Goal: Transaction & Acquisition: Purchase product/service

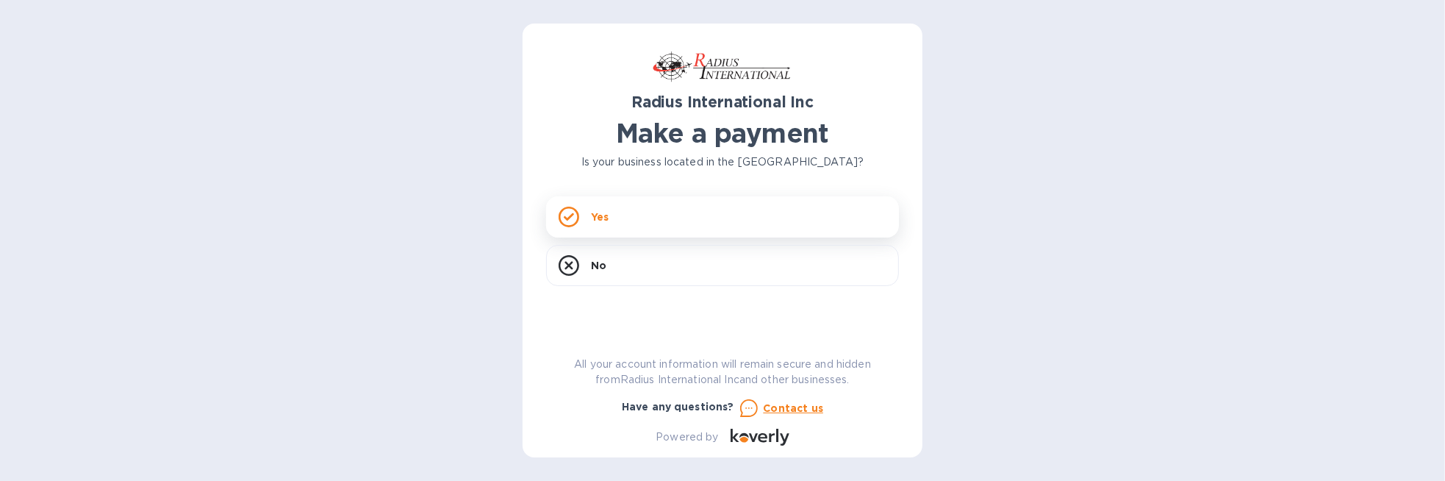
click at [570, 215] on icon at bounding box center [569, 216] width 10 height 8
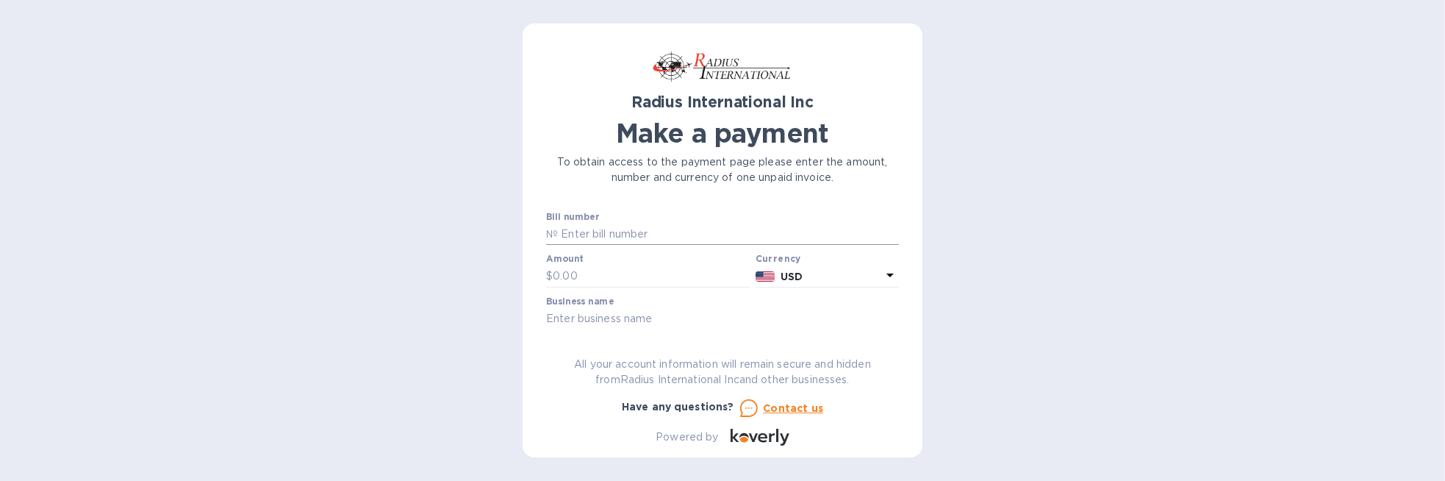
click at [610, 237] on input "text" at bounding box center [728, 234] width 341 height 22
paste input "SSI00095823"
type input "SSI00095823"
click at [585, 270] on input "text" at bounding box center [651, 276] width 197 height 22
paste input "4,508.99"
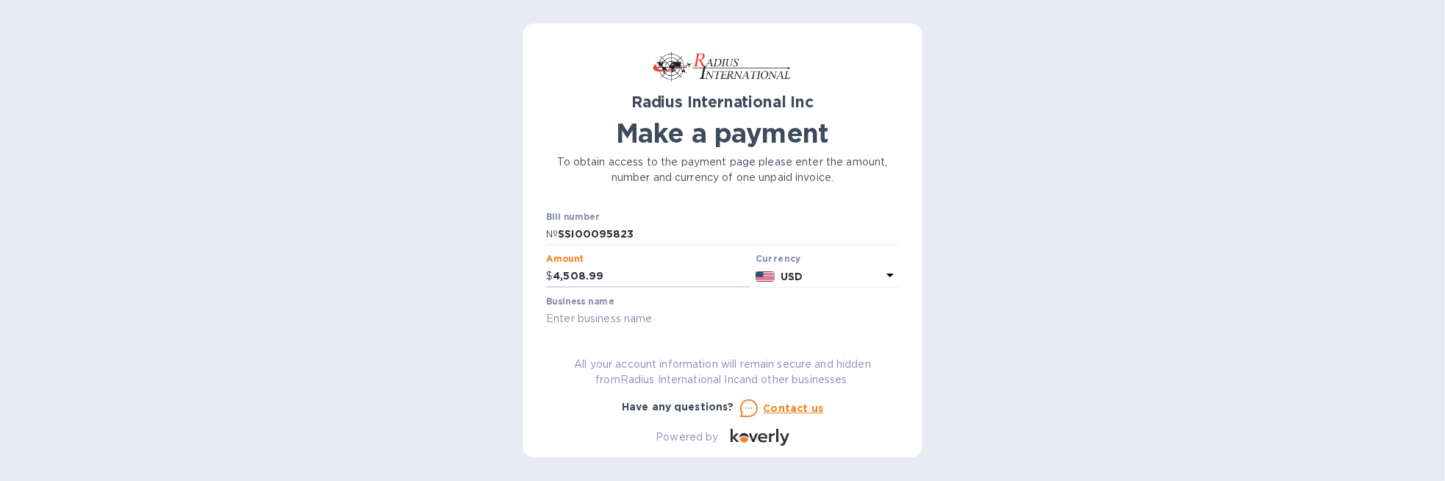
type input "4,508.99"
click at [625, 323] on input "text" at bounding box center [722, 319] width 353 height 22
click at [843, 326] on input "Caterpy" at bounding box center [722, 319] width 353 height 22
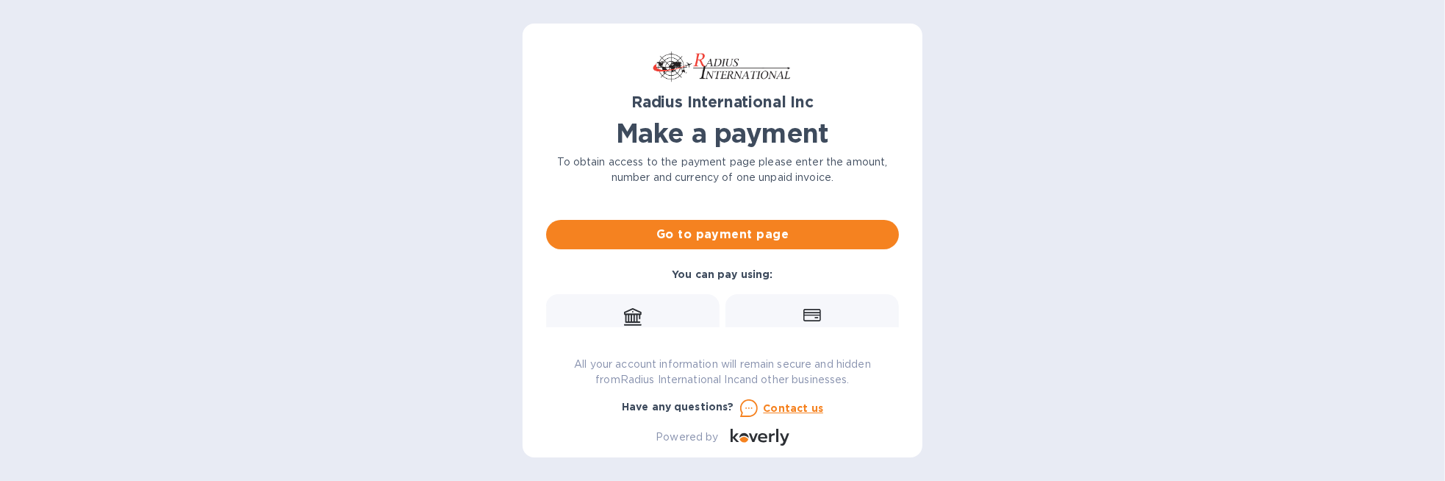
scroll to position [147, 0]
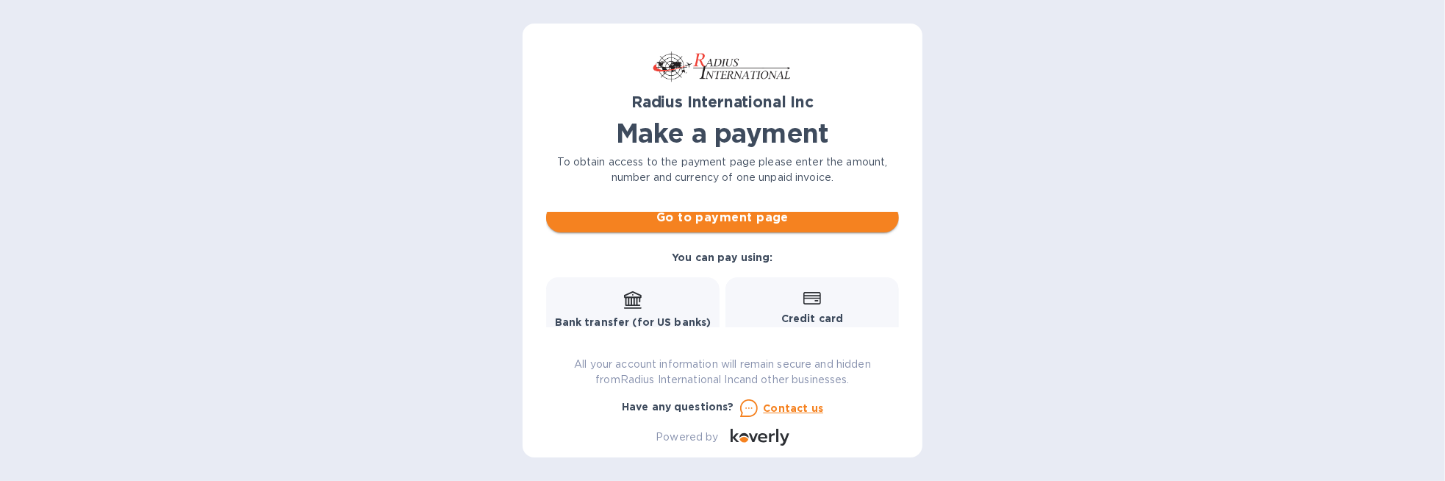
type input "Caterpy"
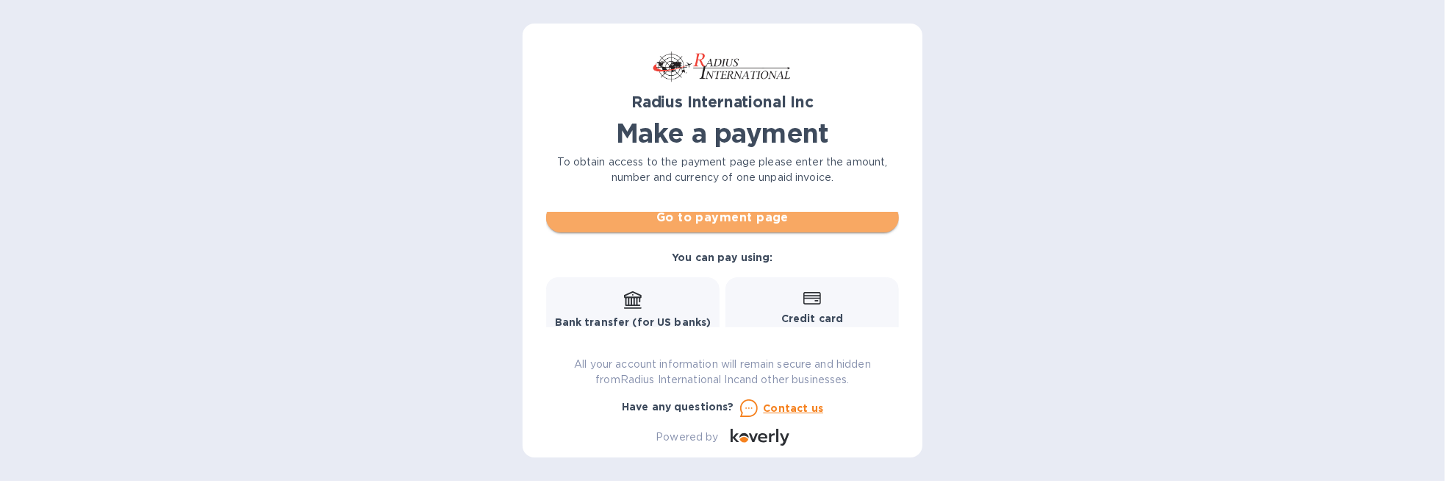
click at [744, 221] on span "Go to payment page" at bounding box center [722, 218] width 329 height 18
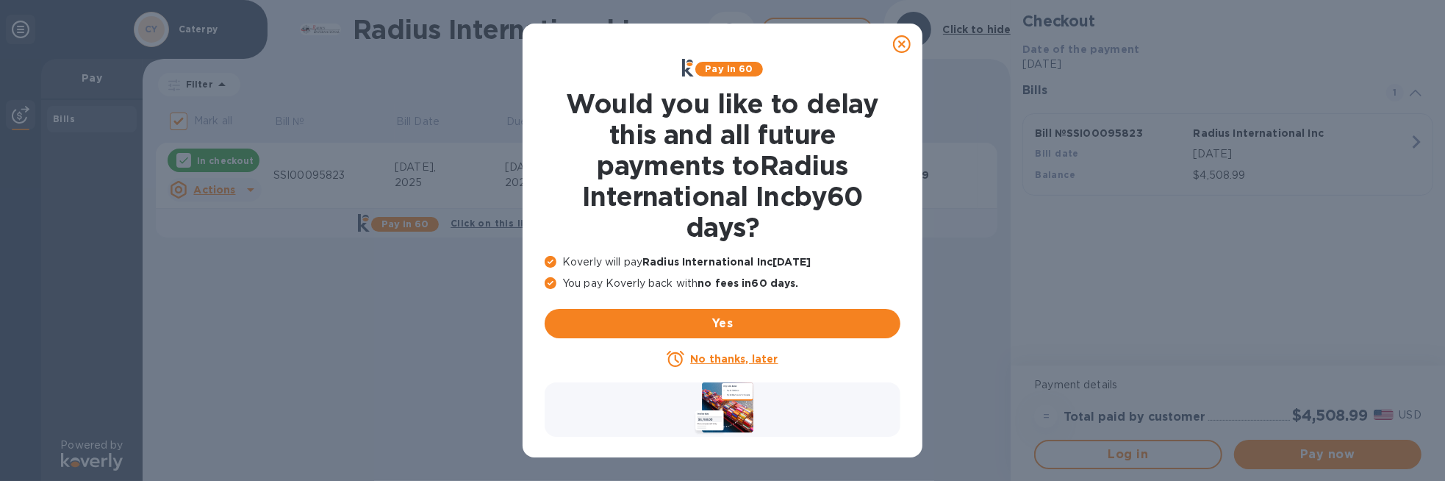
click at [902, 46] on icon at bounding box center [902, 44] width 18 height 18
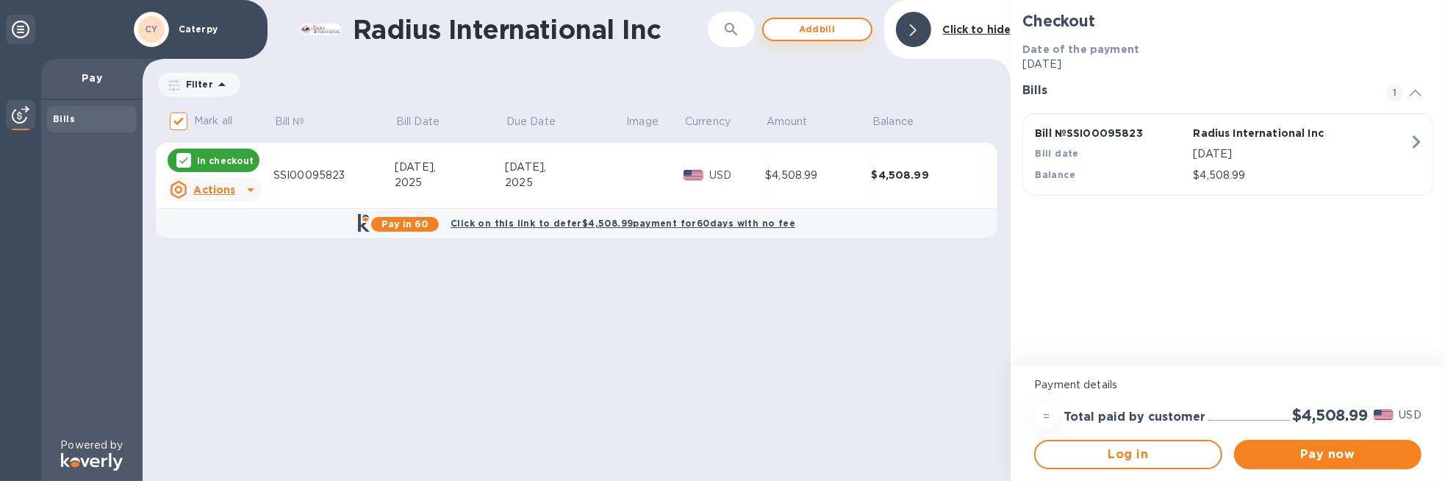
click at [797, 37] on span "Add bill" at bounding box center [817, 30] width 84 height 18
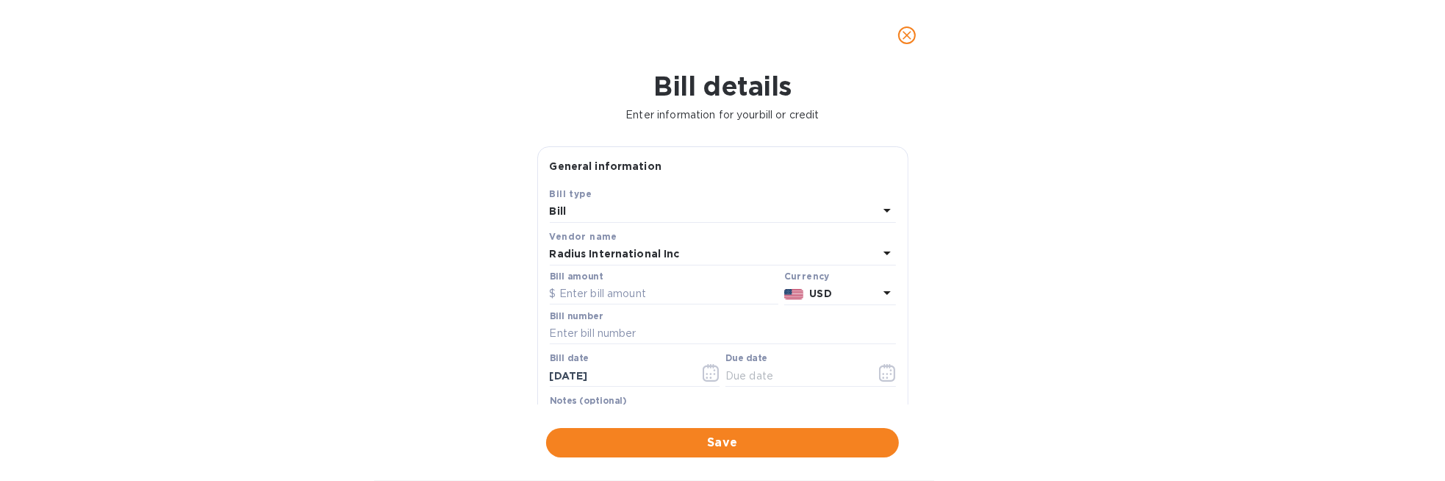
click at [583, 210] on div "Bill" at bounding box center [714, 211] width 329 height 21
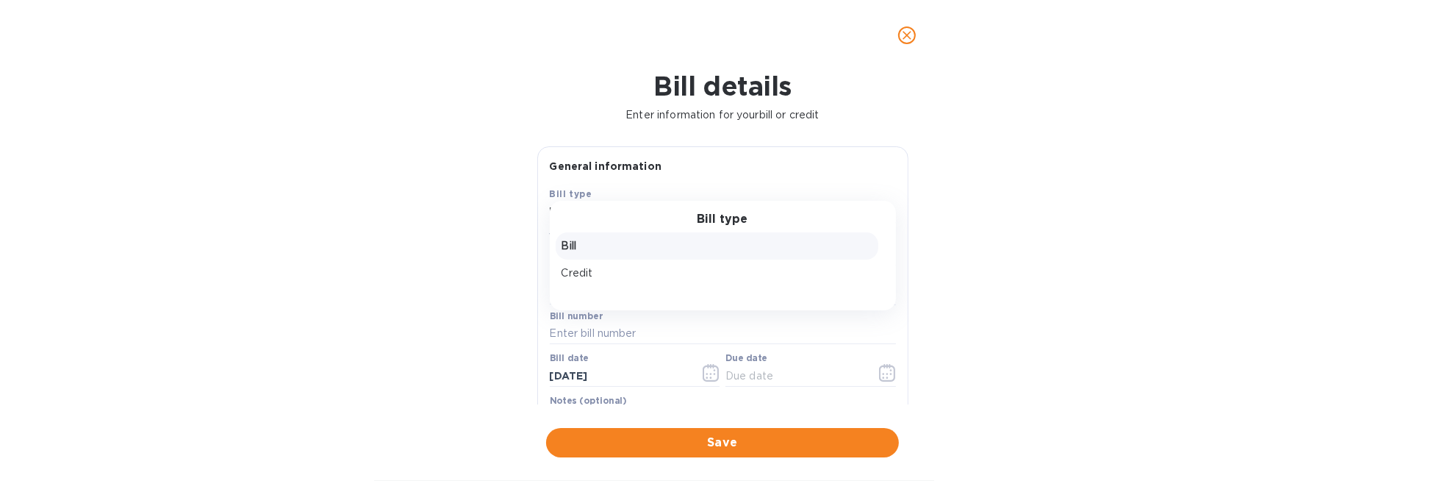
click at [451, 213] on div "Bill details Enter information for your bill or credit General information Save…" at bounding box center [722, 276] width 1445 height 410
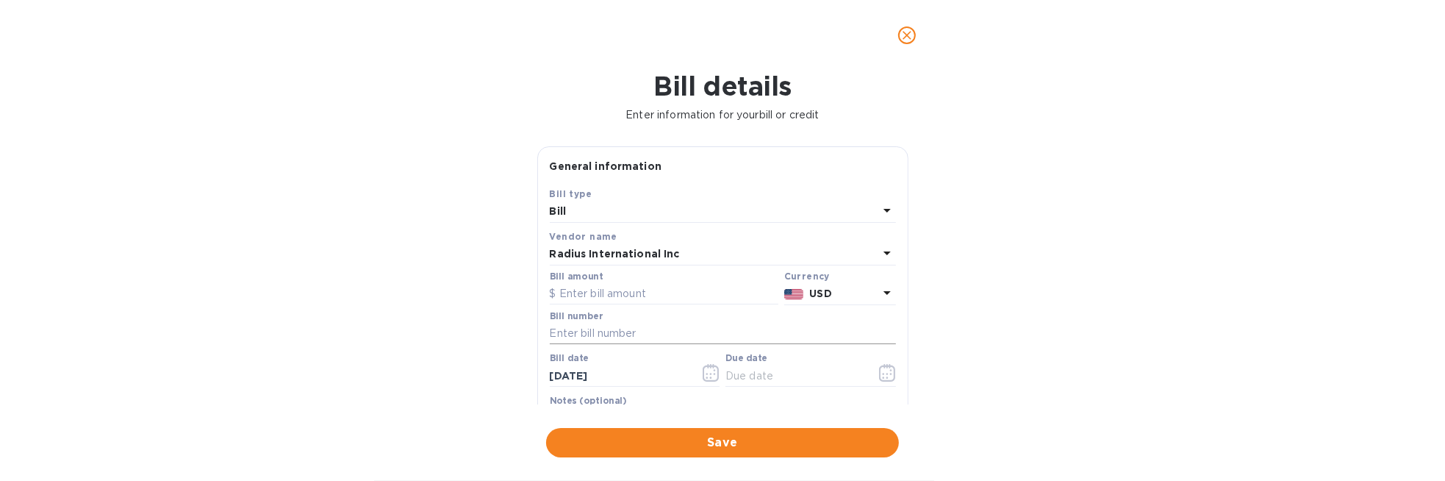
click at [574, 334] on input "text" at bounding box center [723, 334] width 346 height 22
paste input "SAI00095785/A"
type input "SAI00095785/A"
click at [650, 290] on input "text" at bounding box center [664, 294] width 229 height 22
paste input "1,998.75"
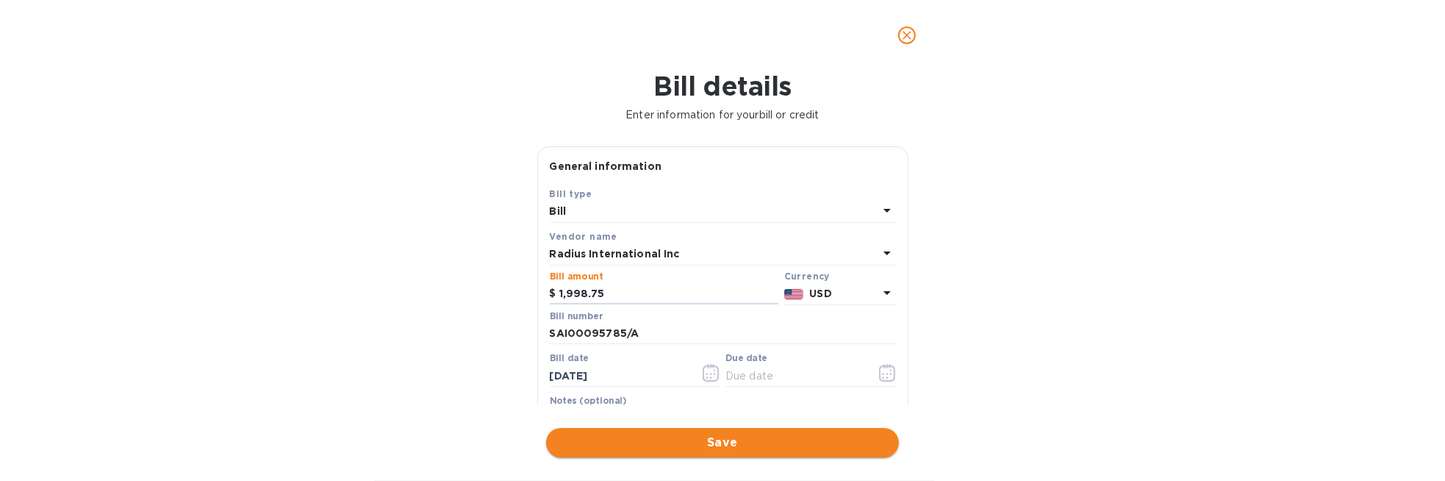
type input "1,998.75"
click at [664, 437] on span "Save" at bounding box center [722, 443] width 329 height 18
click at [782, 370] on input "text" at bounding box center [794, 376] width 139 height 22
click at [879, 376] on icon "button" at bounding box center [887, 373] width 17 height 18
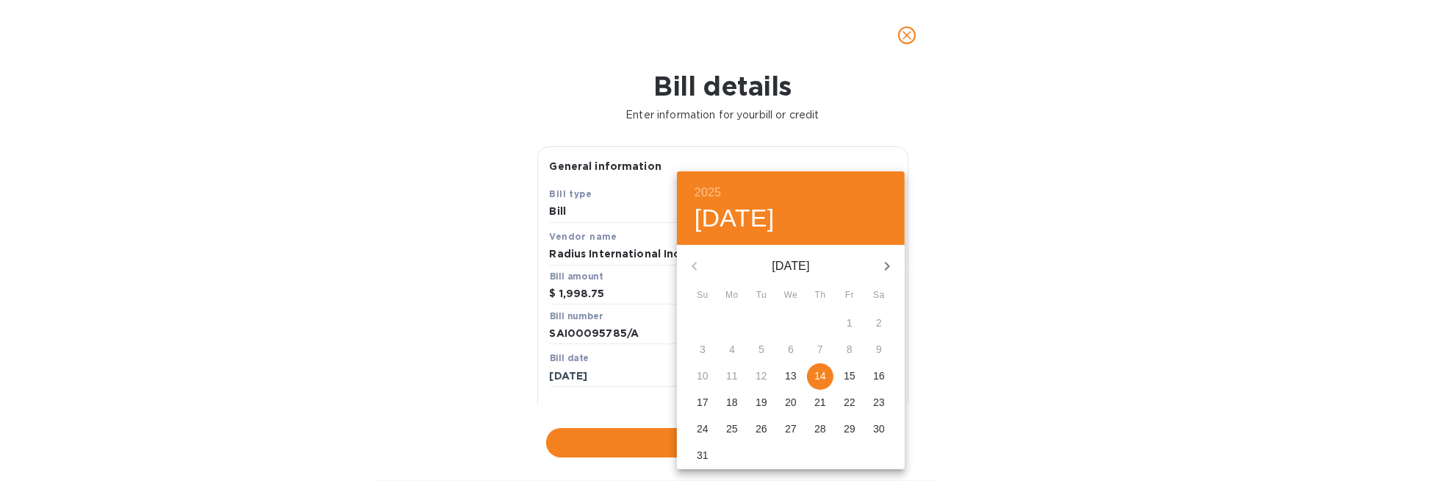
click at [818, 377] on p "14" at bounding box center [820, 375] width 12 height 15
type input "[DATE]"
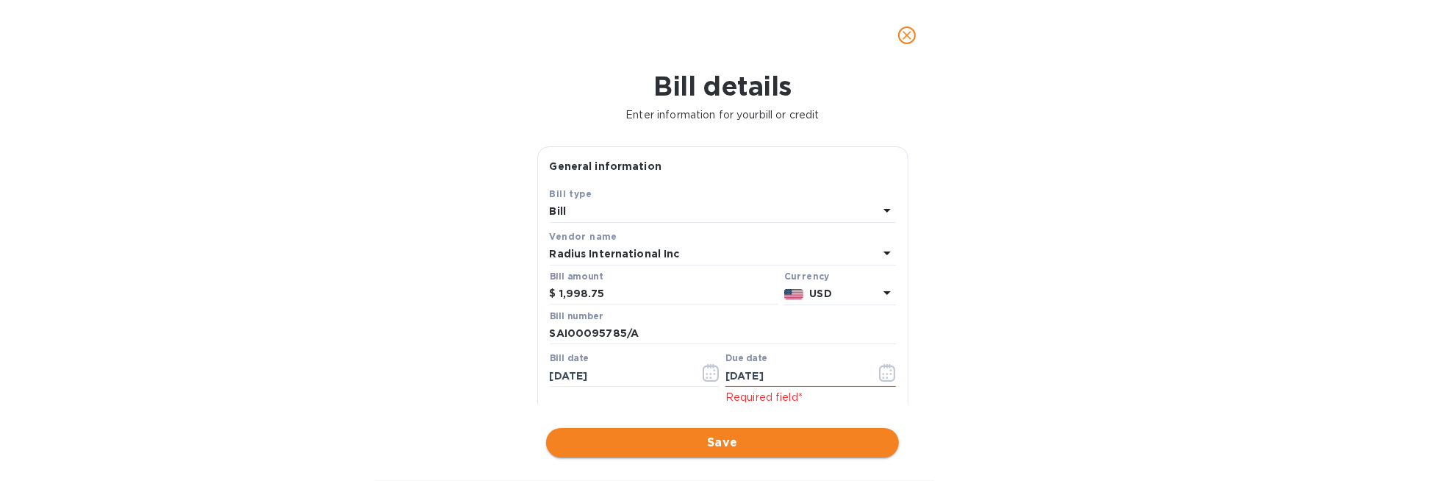
click at [650, 448] on span "Save" at bounding box center [722, 443] width 329 height 18
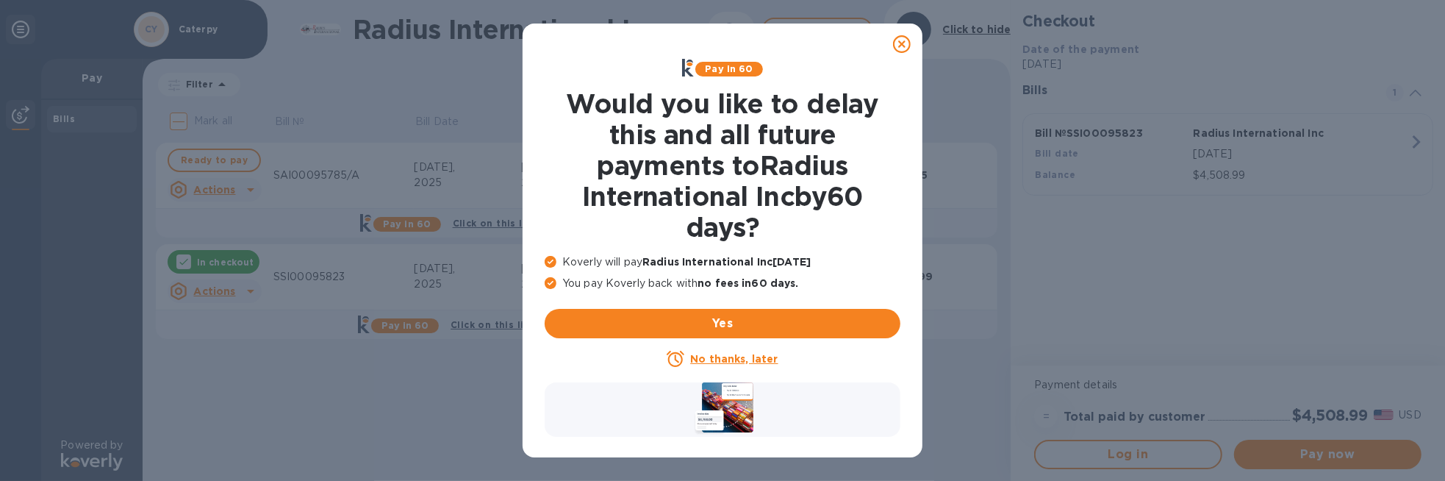
click at [897, 45] on icon at bounding box center [902, 44] width 18 height 18
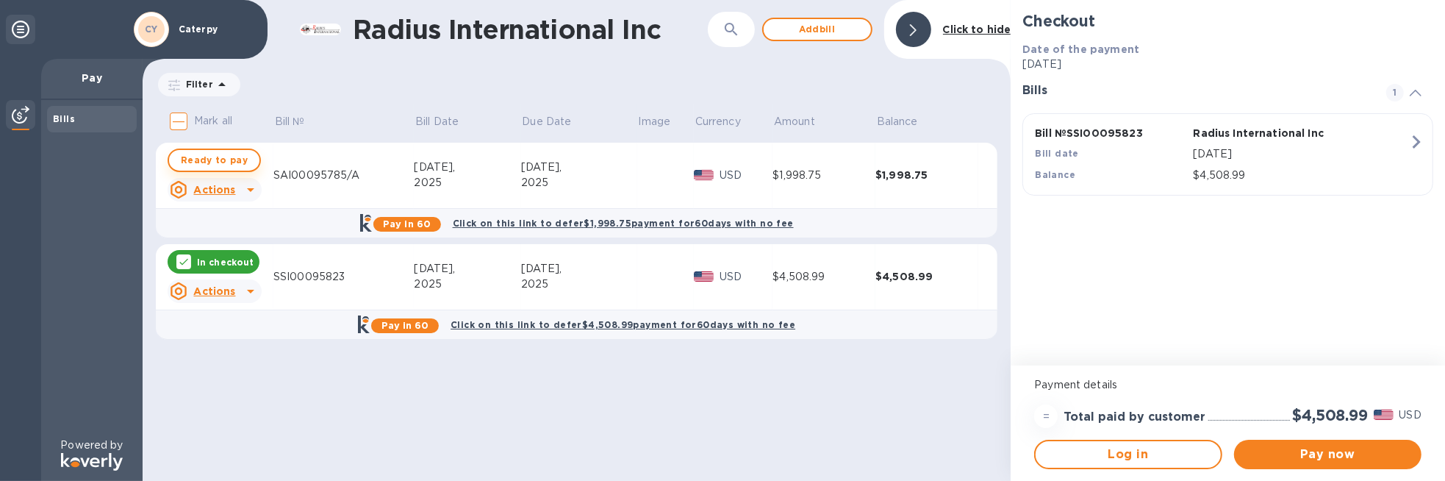
click at [211, 158] on span "Ready to pay" at bounding box center [214, 160] width 67 height 18
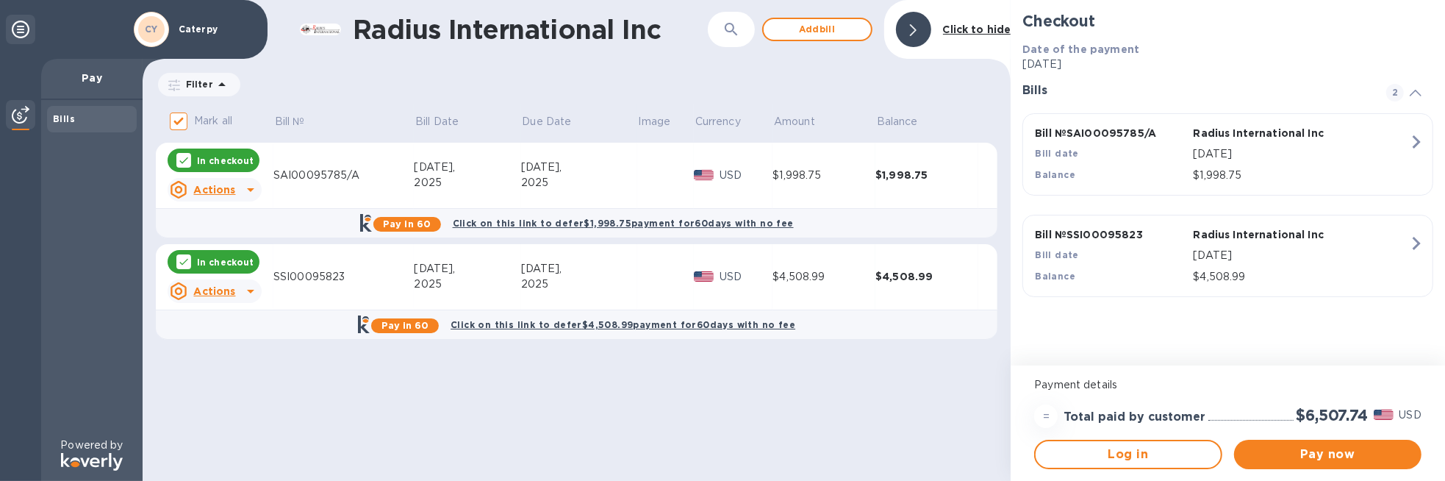
checkbox input "true"
click at [1336, 457] on span "Pay now" at bounding box center [1328, 454] width 164 height 18
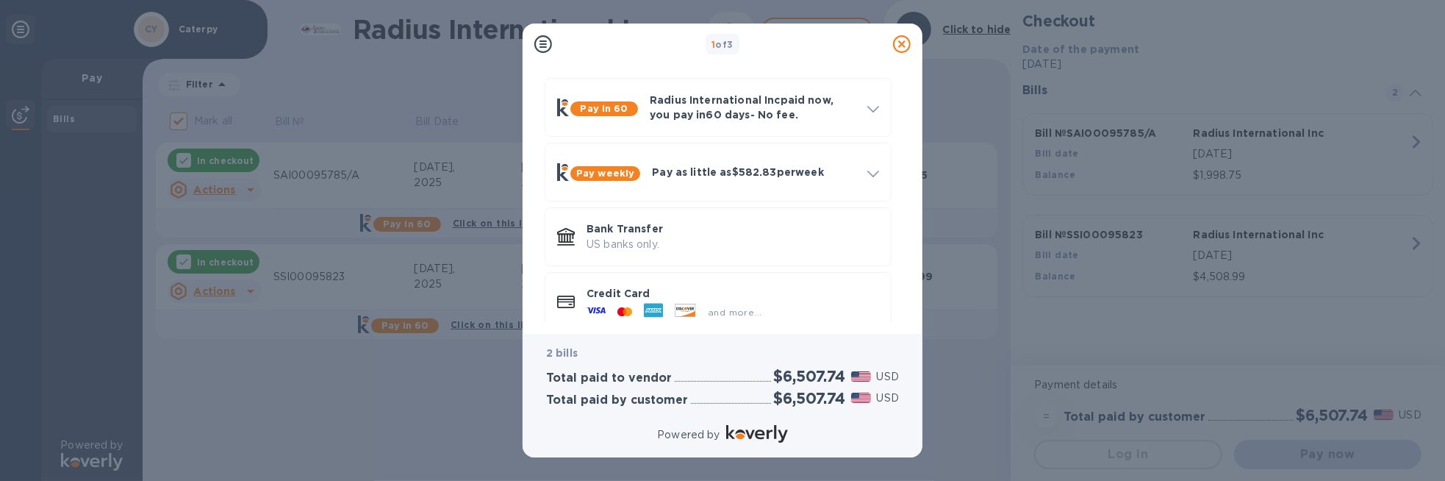
scroll to position [70, 0]
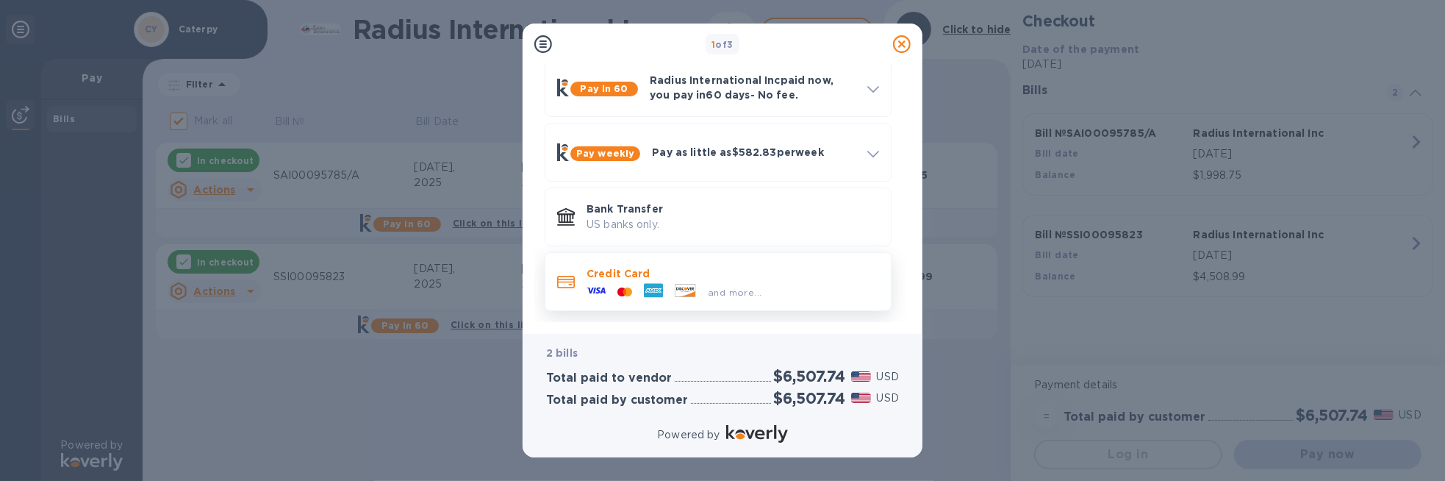
click at [800, 282] on div "and more..." at bounding box center [732, 289] width 292 height 16
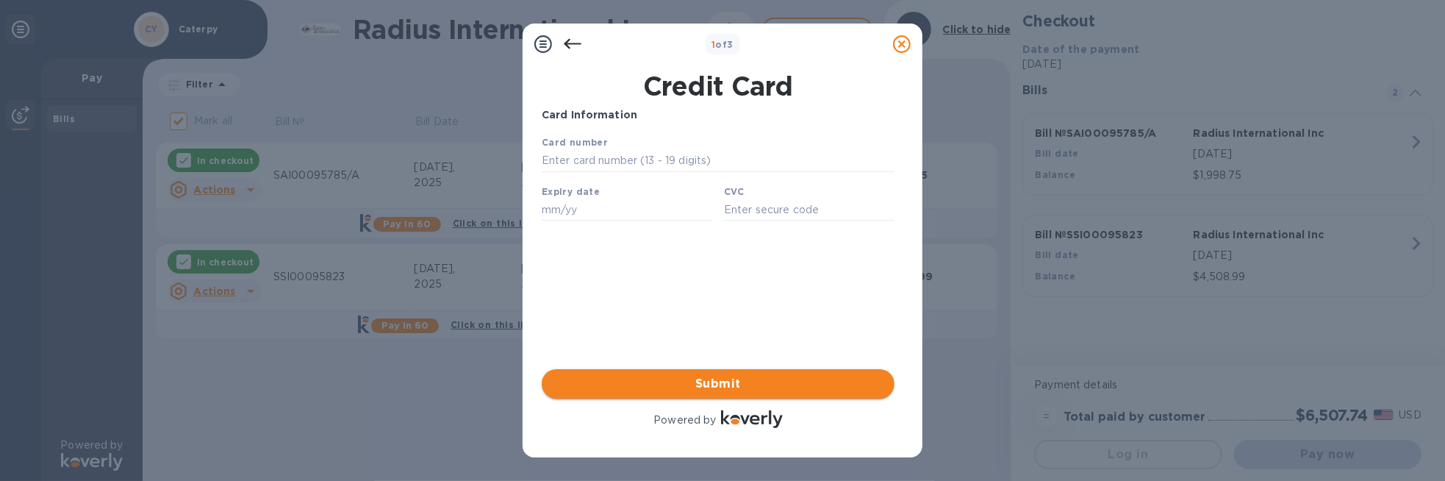
scroll to position [0, 0]
click at [565, 162] on input "text" at bounding box center [717, 160] width 353 height 22
type input "[CREDIT_CARD_NUMBER]"
click at [569, 209] on input "text" at bounding box center [626, 209] width 171 height 22
type input "08/27"
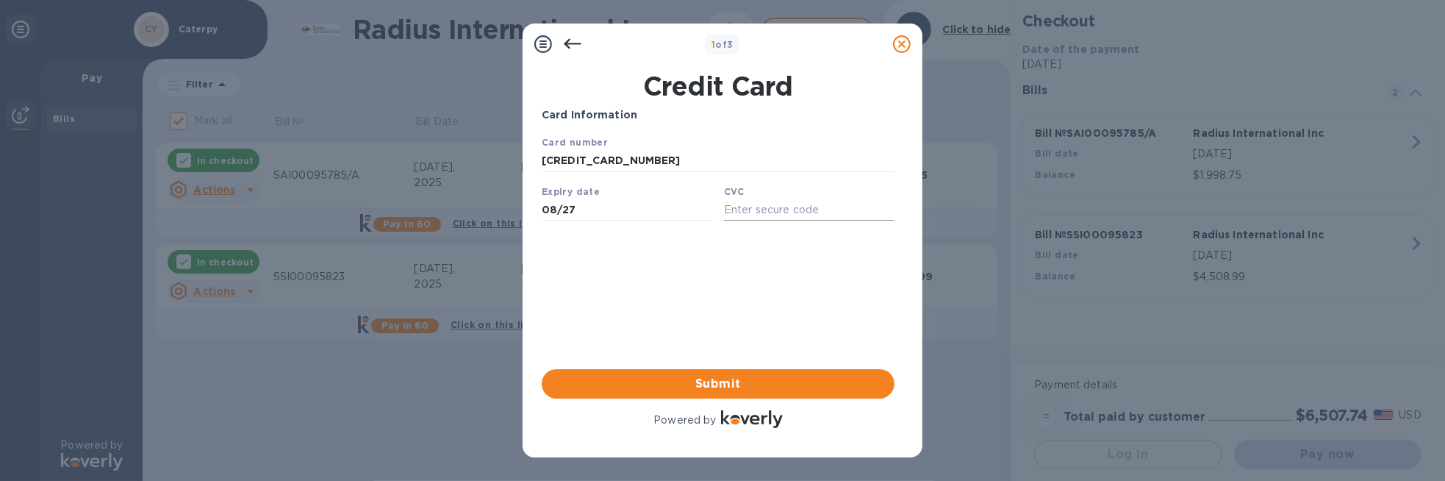
click at [745, 215] on input "text" at bounding box center [808, 209] width 171 height 22
type input "829"
click at [693, 268] on div "Card Information Your browser does not support iframes Submit Powered by" at bounding box center [718, 268] width 353 height 323
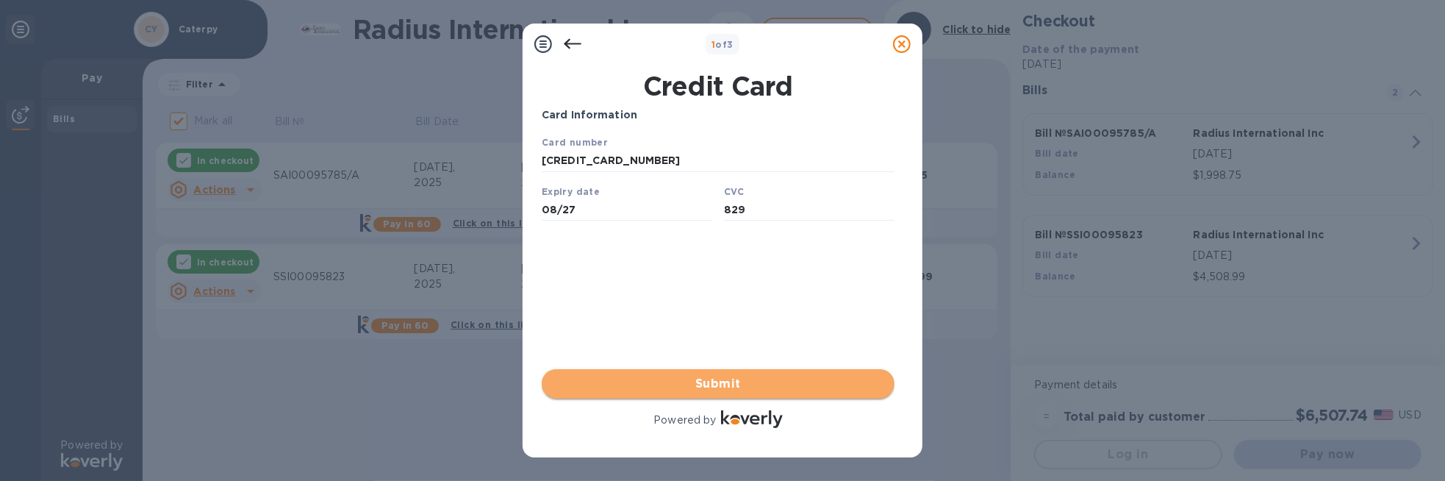
click at [714, 375] on span "Submit" at bounding box center [717, 384] width 329 height 18
click at [708, 382] on span "Submit" at bounding box center [717, 384] width 329 height 18
